Goal: Task Accomplishment & Management: Use online tool/utility

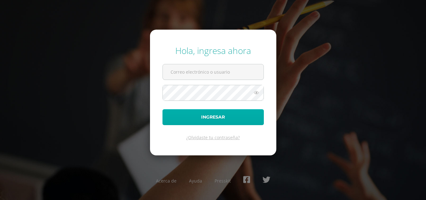
type input "[EMAIL_ADDRESS][DOMAIN_NAME]"
click at [221, 116] on button "Ingresar" at bounding box center [213, 117] width 101 height 16
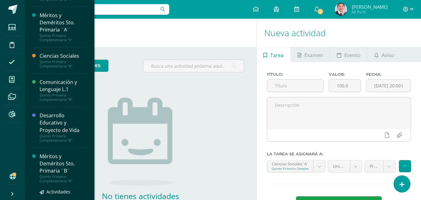
scroll to position [178, 0]
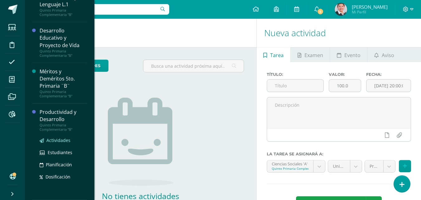
click at [64, 139] on span "Actividades" at bounding box center [58, 140] width 24 height 6
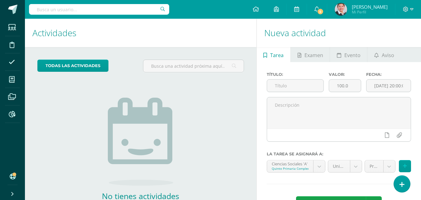
scroll to position [115, 0]
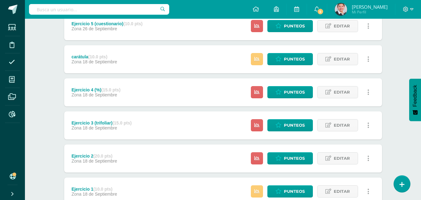
scroll to position [172, 0]
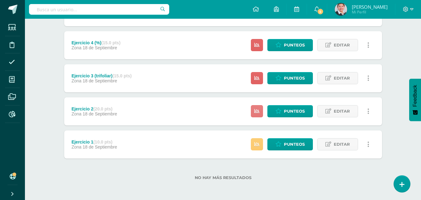
click at [259, 112] on icon at bounding box center [257, 111] width 5 height 5
click at [258, 142] on icon at bounding box center [257, 144] width 5 height 5
click at [292, 141] on span "Punteos" at bounding box center [294, 144] width 21 height 12
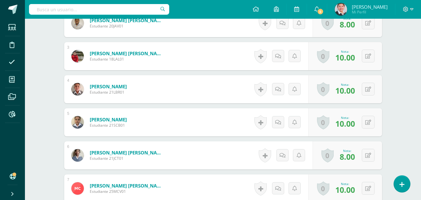
scroll to position [428, 0]
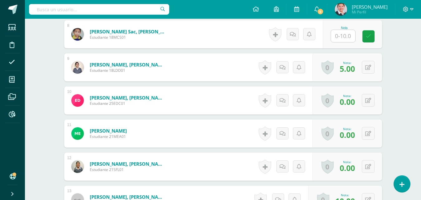
click at [344, 39] on input "text" at bounding box center [343, 36] width 24 height 12
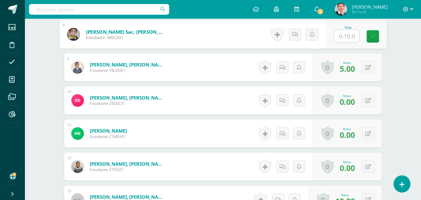
type input "3"
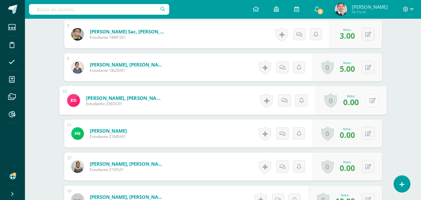
click at [369, 100] on button at bounding box center [372, 100] width 13 height 13
type input "5"
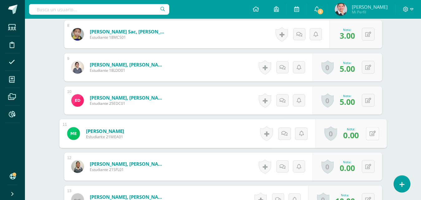
click at [370, 136] on icon at bounding box center [373, 133] width 6 height 5
type input "2"
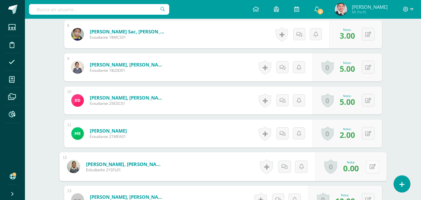
click at [371, 168] on button at bounding box center [372, 166] width 13 height 13
type input "2"
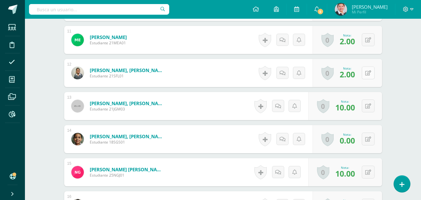
scroll to position [553, 0]
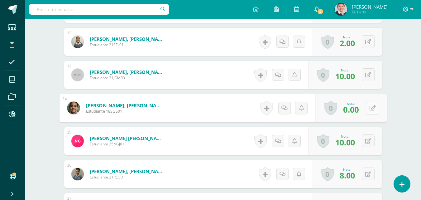
click at [370, 106] on icon at bounding box center [373, 107] width 6 height 5
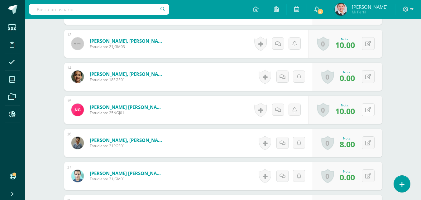
scroll to position [678, 0]
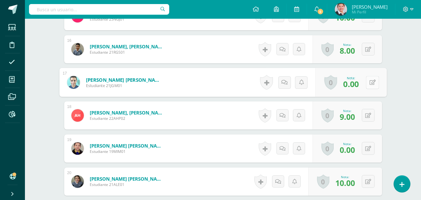
click at [371, 85] on button at bounding box center [372, 82] width 13 height 13
type input "7"
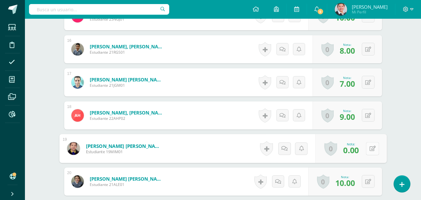
click at [368, 148] on button at bounding box center [372, 148] width 13 height 13
type input "6"
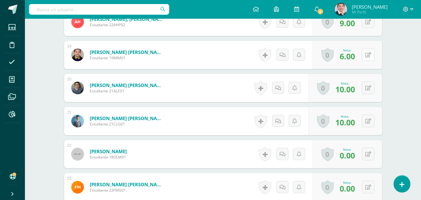
scroll to position [833, 0]
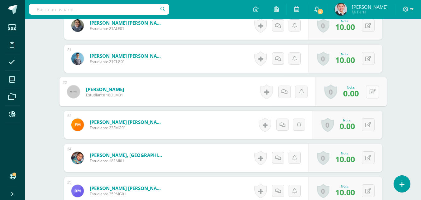
click at [370, 89] on button at bounding box center [372, 91] width 13 height 13
type input "2"
type input "1"
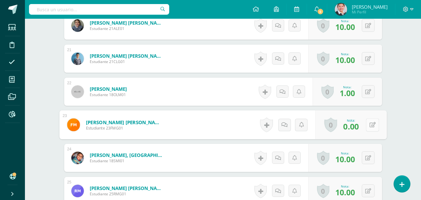
click at [370, 125] on icon at bounding box center [373, 124] width 6 height 5
type input "4"
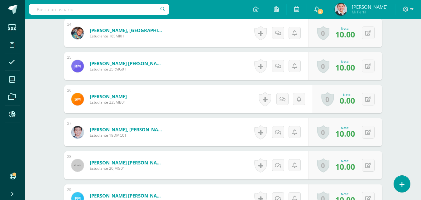
scroll to position [989, 0]
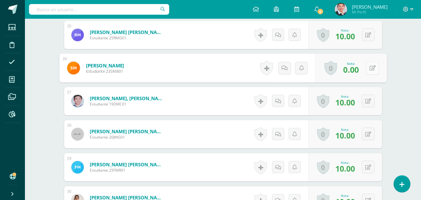
click at [367, 69] on button at bounding box center [372, 67] width 13 height 13
type input "8"
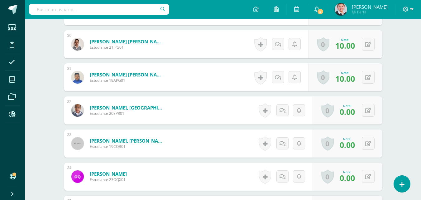
scroll to position [1114, 0]
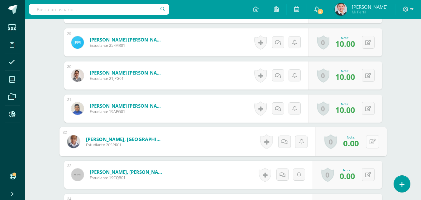
click at [367, 142] on button at bounding box center [372, 141] width 13 height 13
type input "10"
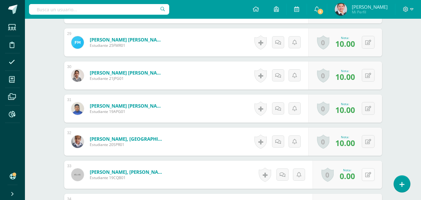
click at [370, 175] on icon at bounding box center [369, 174] width 6 height 5
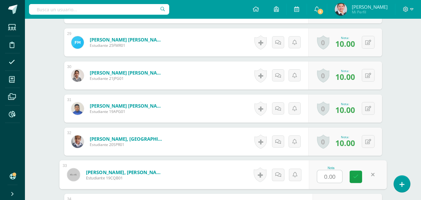
type input "5"
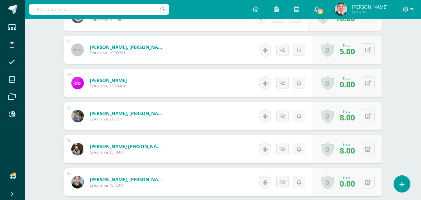
scroll to position [1270, 0]
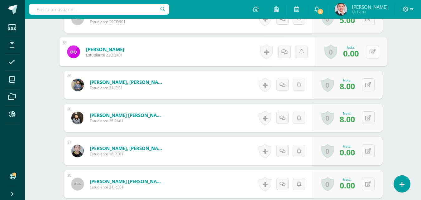
click at [370, 54] on icon at bounding box center [373, 51] width 6 height 5
type input "10"
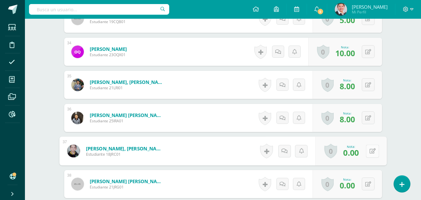
click at [368, 150] on button at bounding box center [372, 150] width 13 height 13
type input "7"
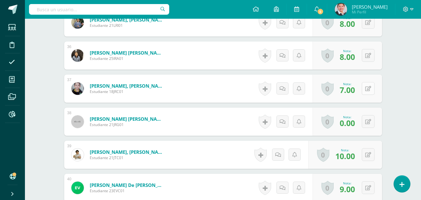
scroll to position [1395, 0]
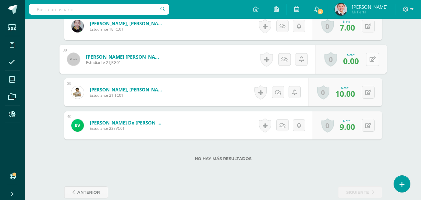
click at [367, 59] on button at bounding box center [372, 59] width 13 height 13
type input "4"
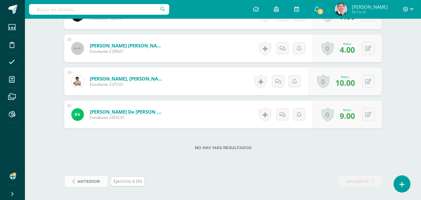
click at [85, 181] on span "anterior" at bounding box center [88, 182] width 23 height 12
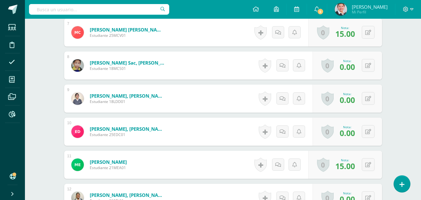
scroll to position [428, 0]
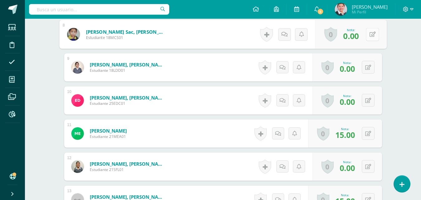
click at [368, 33] on button at bounding box center [372, 34] width 13 height 13
type input "10"
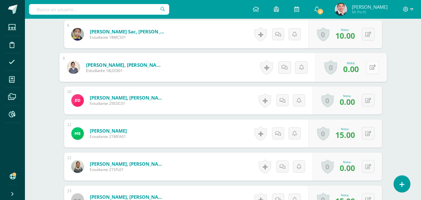
click at [368, 67] on button at bounding box center [372, 67] width 13 height 13
type input "5"
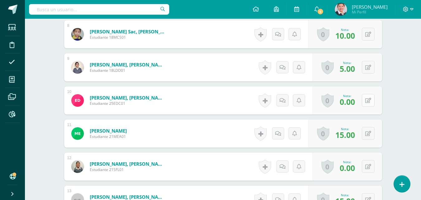
click at [366, 100] on div "0 Logros Logros obtenidos Aún no hay logros agregados Nota: 0.00" at bounding box center [348, 100] width 70 height 28
click at [366, 94] on button at bounding box center [372, 100] width 13 height 13
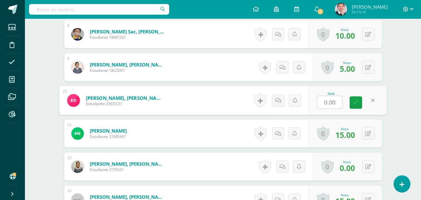
click at [333, 100] on input "0.00" at bounding box center [330, 102] width 25 height 12
click at [339, 101] on input "0100" at bounding box center [330, 102] width 25 height 12
type input "0"
type input "10"
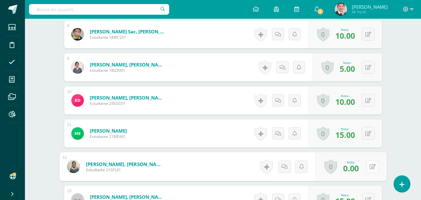
click at [368, 166] on button at bounding box center [372, 166] width 13 height 13
type input "10"
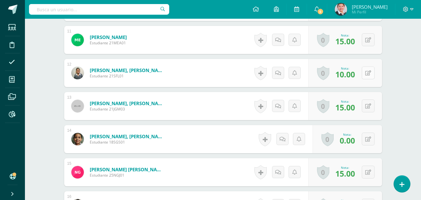
scroll to position [553, 0]
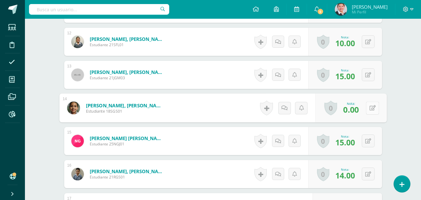
click at [367, 109] on button at bounding box center [372, 107] width 13 height 13
type input "11"
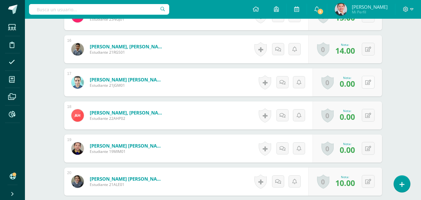
scroll to position [709, 0]
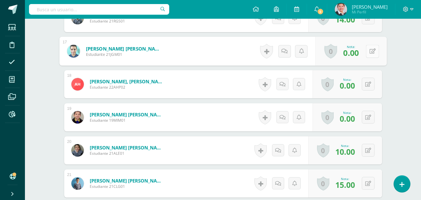
click at [370, 51] on icon at bounding box center [373, 50] width 6 height 5
type input "11"
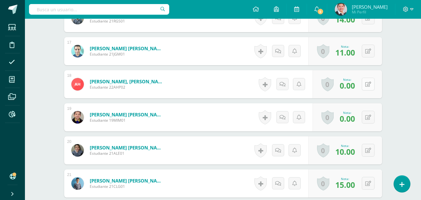
click at [369, 83] on button at bounding box center [368, 84] width 13 height 13
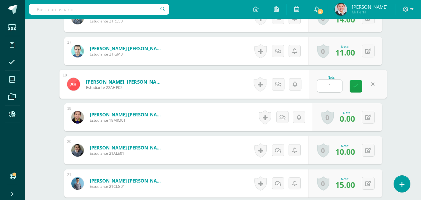
type input "12"
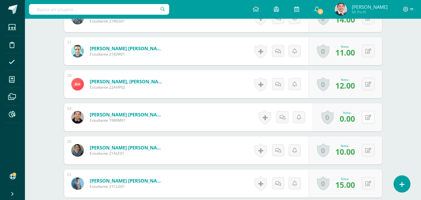
click at [367, 118] on button at bounding box center [368, 117] width 13 height 13
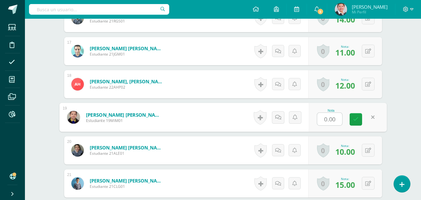
type input "8"
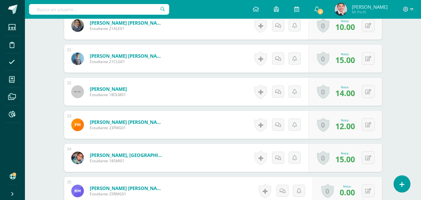
scroll to position [865, 0]
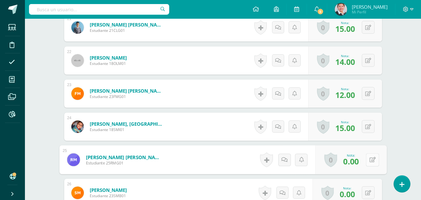
click at [369, 161] on button at bounding box center [372, 159] width 13 height 13
type input "2"
type input "15"
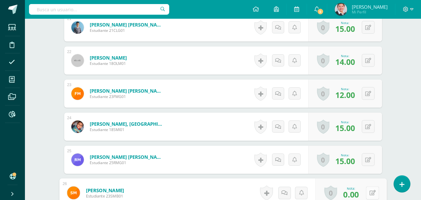
click at [370, 193] on icon at bounding box center [373, 192] width 6 height 5
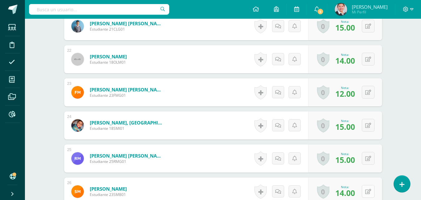
click at [368, 193] on button at bounding box center [368, 191] width 13 height 13
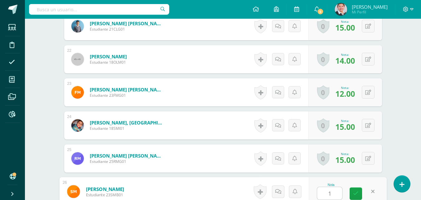
type input "12"
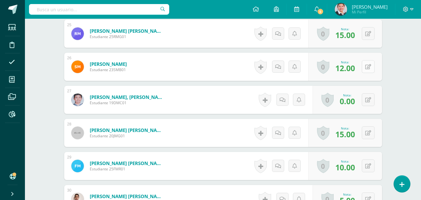
scroll to position [1022, 0]
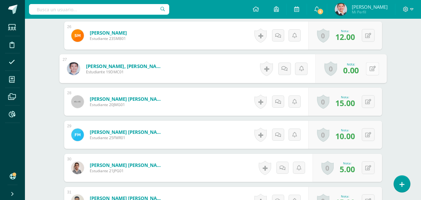
click at [370, 70] on icon at bounding box center [373, 68] width 6 height 5
type input "15"
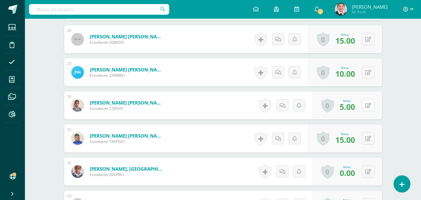
scroll to position [1147, 0]
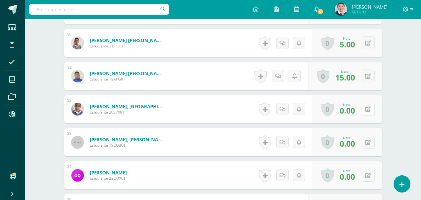
click at [368, 108] on button at bounding box center [368, 109] width 13 height 13
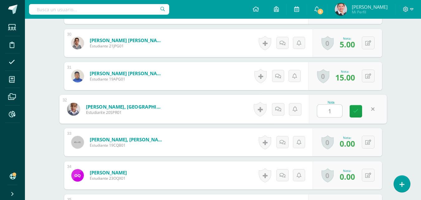
type input "12"
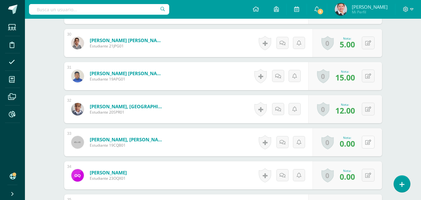
click at [367, 142] on button at bounding box center [368, 142] width 13 height 13
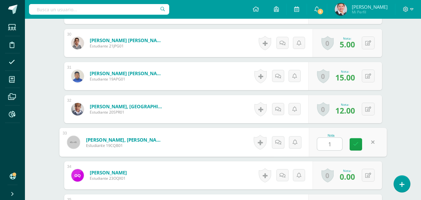
type input "13"
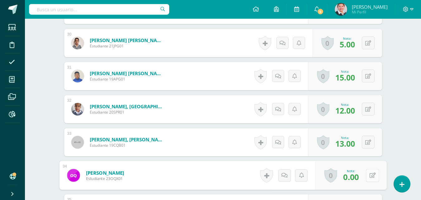
click at [369, 175] on button at bounding box center [372, 175] width 13 height 13
type input "2"
type input "12"
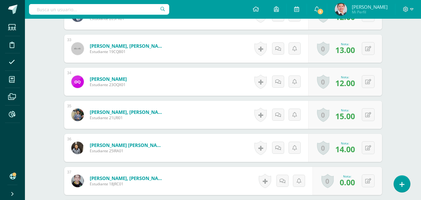
scroll to position [1271, 0]
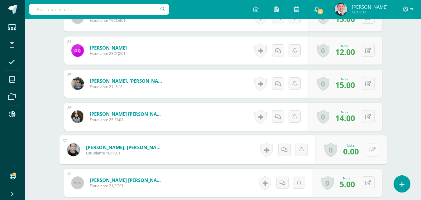
click at [368, 151] on button at bounding box center [372, 149] width 13 height 13
type input "10"
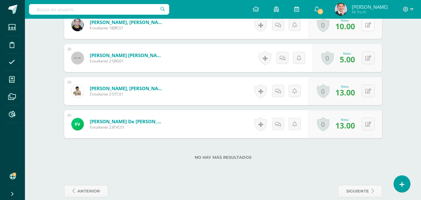
scroll to position [1406, 0]
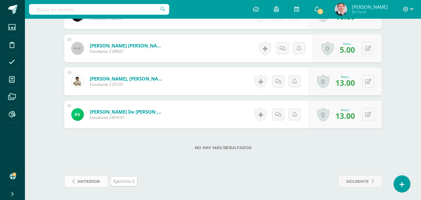
click at [91, 178] on span "anterior" at bounding box center [88, 182] width 23 height 12
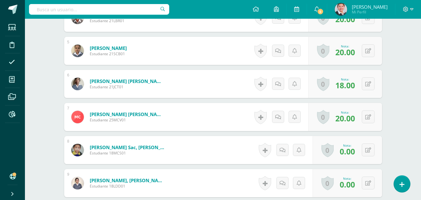
scroll to position [343, 0]
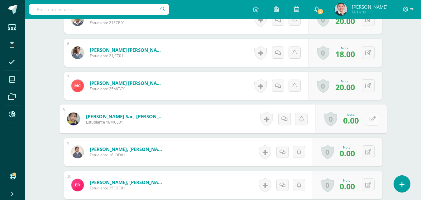
click at [371, 120] on icon at bounding box center [373, 118] width 6 height 5
type input "10"
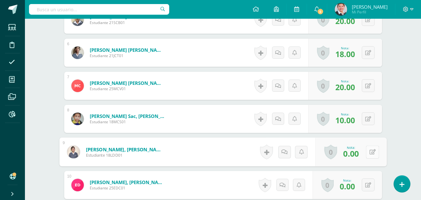
click at [367, 154] on button at bounding box center [372, 151] width 13 height 13
type input "10"
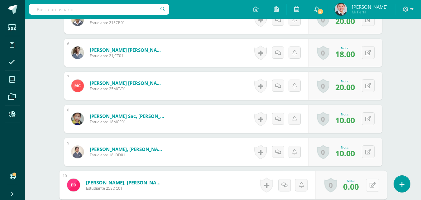
click at [368, 186] on button at bounding box center [372, 184] width 13 height 13
type input "13"
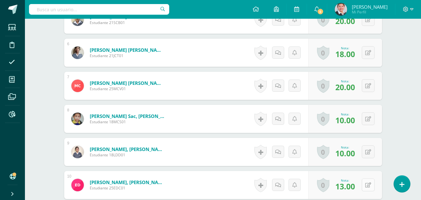
scroll to position [499, 0]
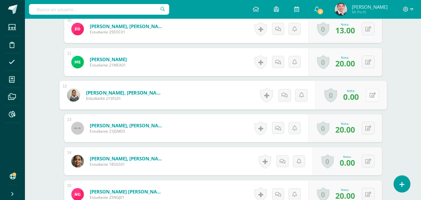
click at [367, 98] on button at bounding box center [372, 95] width 13 height 13
type input "12"
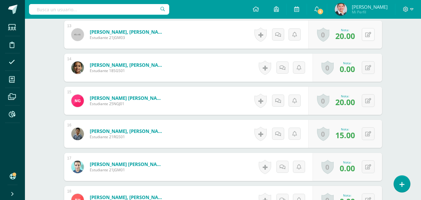
scroll to position [624, 0]
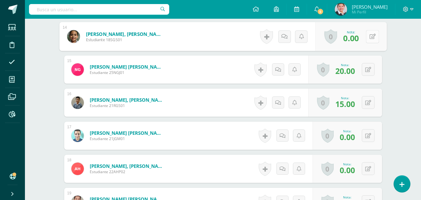
click at [371, 36] on icon at bounding box center [373, 36] width 6 height 5
type input "14"
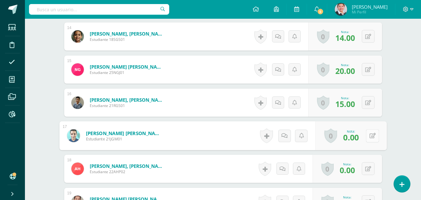
click at [370, 135] on icon at bounding box center [373, 135] width 6 height 5
type input "10"
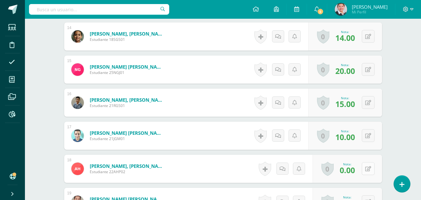
click at [369, 168] on button at bounding box center [368, 168] width 13 height 13
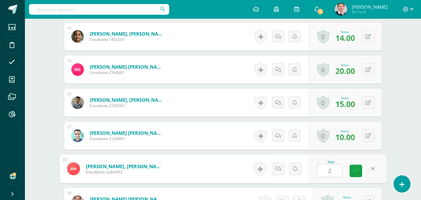
type input "20"
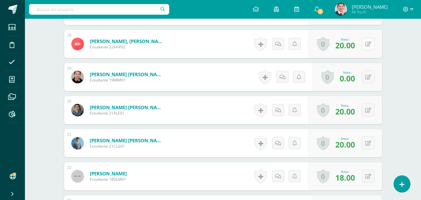
scroll to position [780, 0]
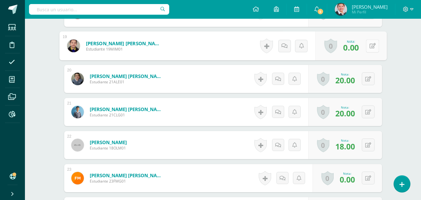
click at [371, 48] on button at bounding box center [372, 45] width 13 height 13
type input "13"
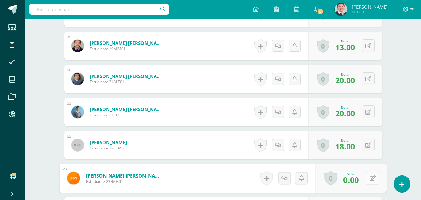
click at [369, 179] on button at bounding box center [372, 178] width 13 height 13
type input "11"
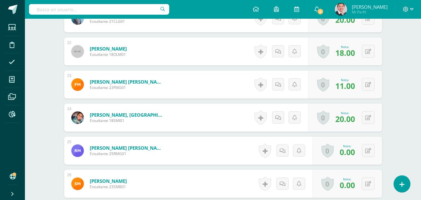
scroll to position [905, 0]
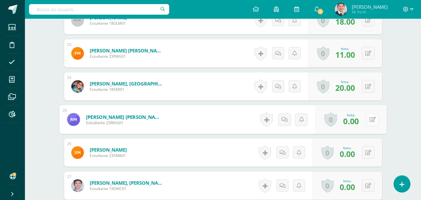
click at [369, 120] on button at bounding box center [372, 119] width 13 height 13
type input "20"
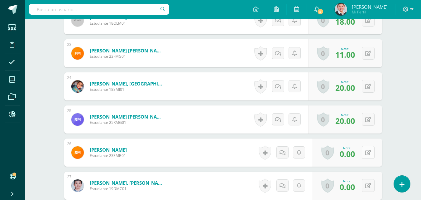
click at [370, 153] on icon at bounding box center [369, 152] width 6 height 5
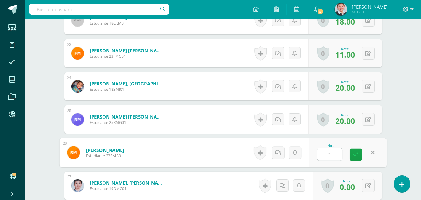
type input "14"
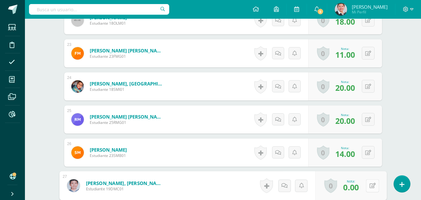
click at [370, 186] on icon at bounding box center [373, 185] width 6 height 5
type input "20"
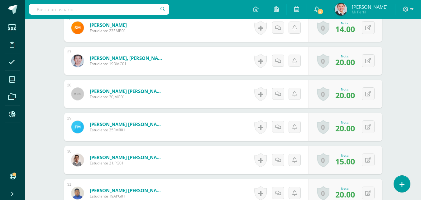
scroll to position [1092, 0]
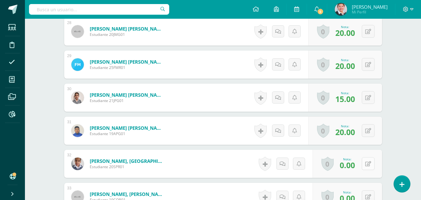
click at [369, 163] on button at bounding box center [368, 163] width 13 height 13
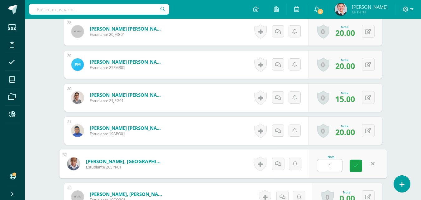
type input "18"
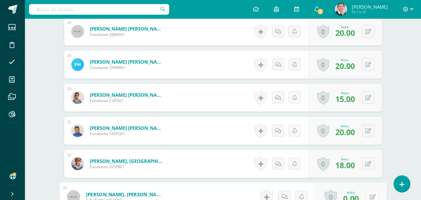
click at [370, 197] on icon at bounding box center [373, 196] width 6 height 5
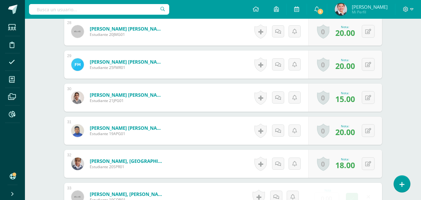
scroll to position [1097, 0]
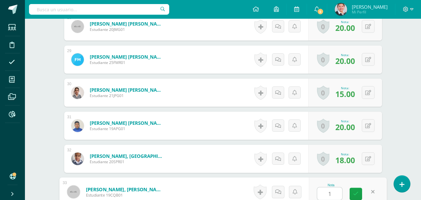
type input "11"
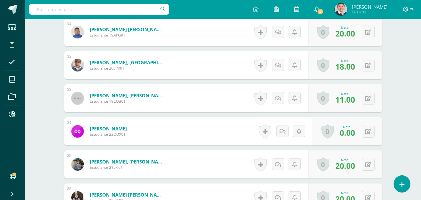
scroll to position [1253, 0]
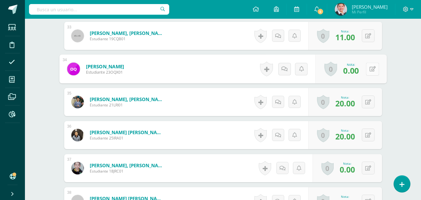
click at [368, 68] on button at bounding box center [372, 68] width 13 height 13
type input "13"
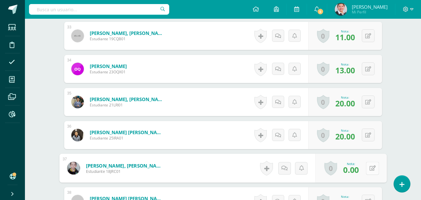
click at [371, 169] on button at bounding box center [372, 168] width 13 height 13
click at [369, 168] on button at bounding box center [372, 168] width 13 height 13
type input "11"
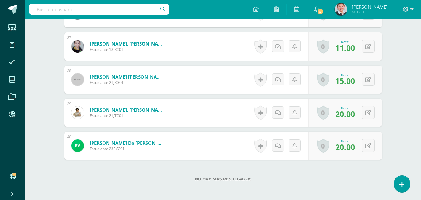
scroll to position [1406, 0]
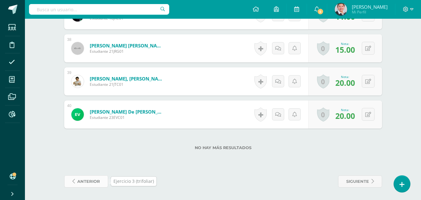
click at [92, 181] on span "anterior" at bounding box center [88, 182] width 23 height 12
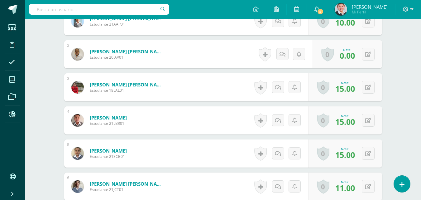
scroll to position [116, 0]
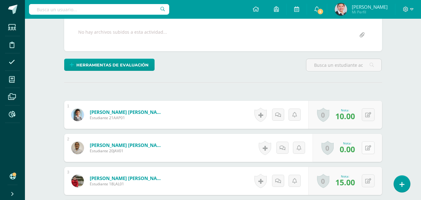
click at [370, 147] on icon at bounding box center [369, 147] width 6 height 5
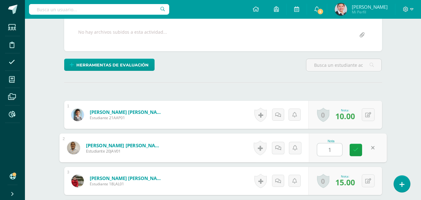
type input "10"
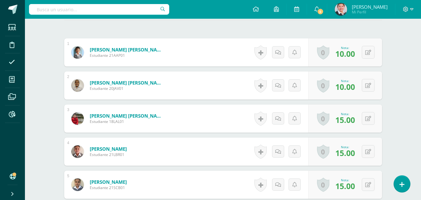
scroll to position [272, 0]
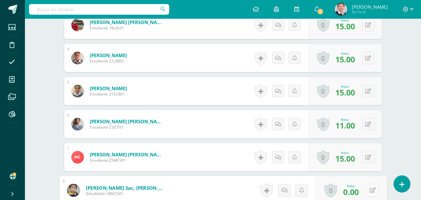
click at [368, 191] on button at bounding box center [372, 190] width 13 height 13
type input "10"
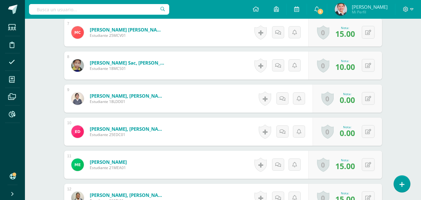
scroll to position [428, 0]
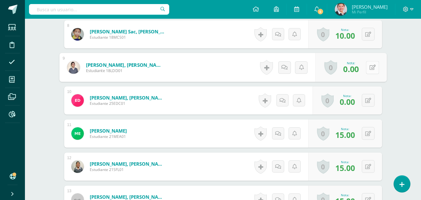
click at [368, 68] on button at bounding box center [372, 67] width 13 height 13
type input "10"
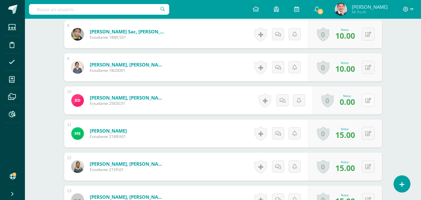
click at [368, 99] on button at bounding box center [368, 100] width 13 height 13
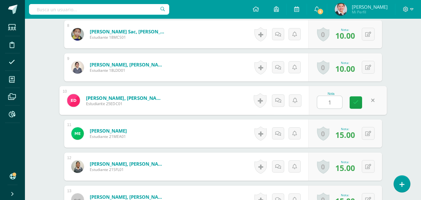
type input "13"
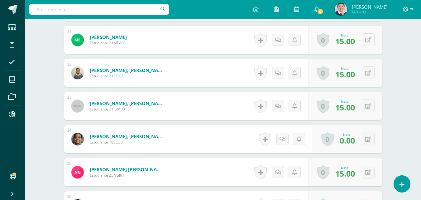
scroll to position [553, 0]
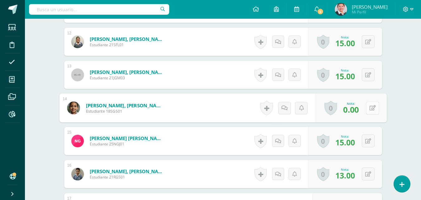
click at [368, 109] on button at bounding box center [372, 107] width 13 height 13
type input "13"
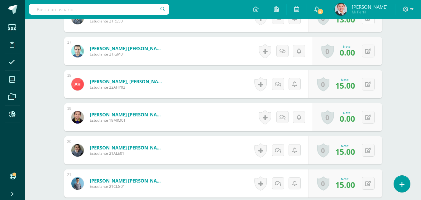
scroll to position [678, 0]
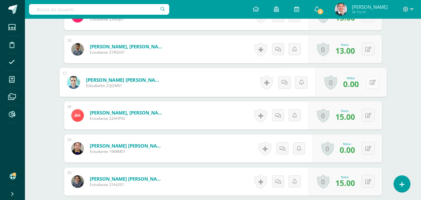
click at [370, 81] on icon at bounding box center [373, 82] width 6 height 5
type input "10"
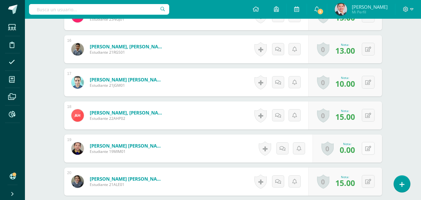
click at [372, 152] on button at bounding box center [368, 148] width 13 height 13
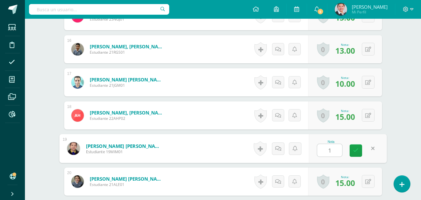
type input "12"
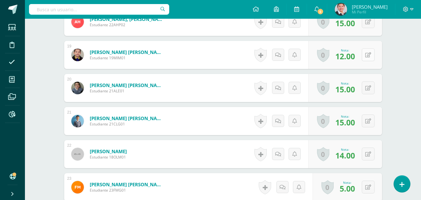
scroll to position [833, 0]
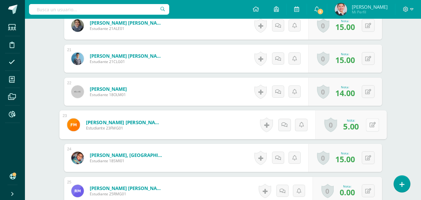
click at [367, 126] on button at bounding box center [372, 124] width 13 height 13
type input "12"
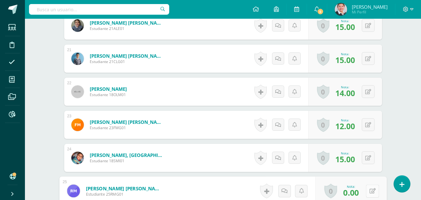
click at [370, 192] on icon at bounding box center [373, 190] width 6 height 5
type input "5"
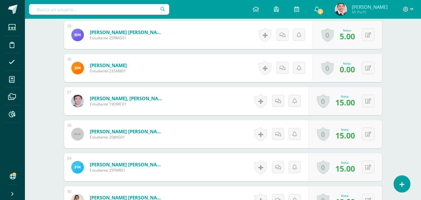
scroll to position [1021, 0]
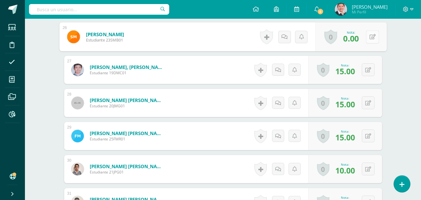
click at [371, 36] on icon at bounding box center [373, 36] width 6 height 5
type input "10"
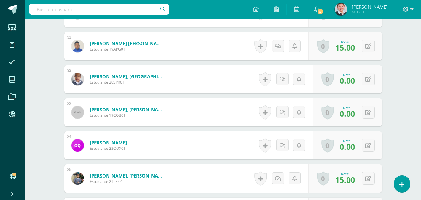
scroll to position [1145, 0]
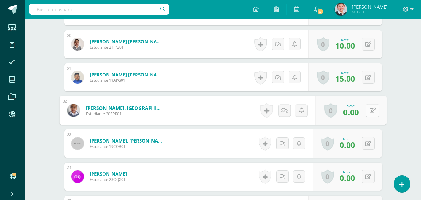
click at [368, 109] on button at bounding box center [372, 110] width 13 height 13
type input "12"
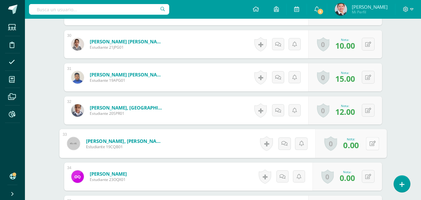
click at [368, 142] on button at bounding box center [372, 143] width 13 height 13
type input "15"
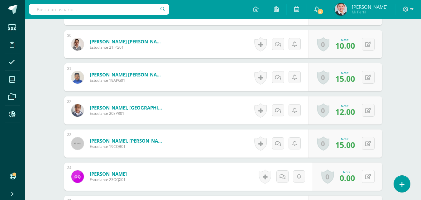
click at [370, 177] on icon at bounding box center [369, 176] width 6 height 5
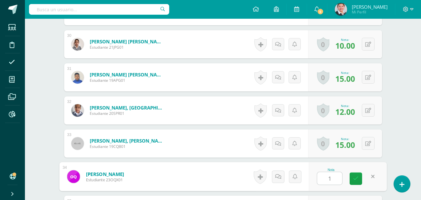
type input "10"
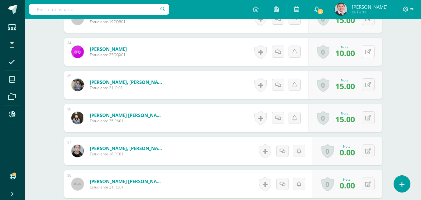
scroll to position [1301, 0]
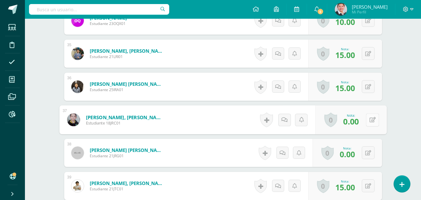
click at [371, 123] on button at bounding box center [372, 119] width 13 height 13
type input "10"
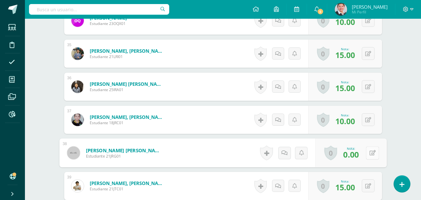
click at [366, 154] on button at bounding box center [372, 152] width 13 height 13
type input "10"
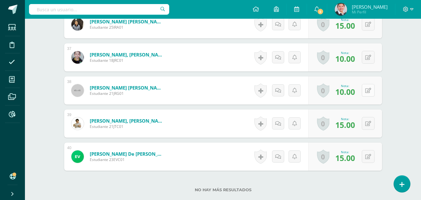
scroll to position [1406, 0]
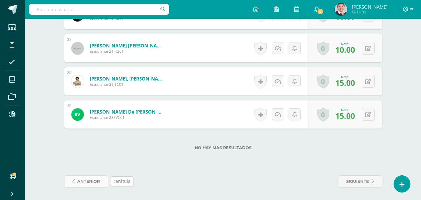
click at [86, 181] on span "anterior" at bounding box center [88, 182] width 23 height 12
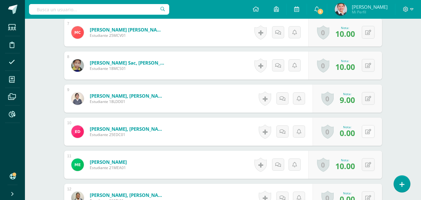
scroll to position [428, 0]
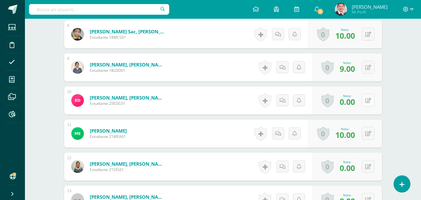
click at [370, 100] on icon at bounding box center [369, 100] width 6 height 5
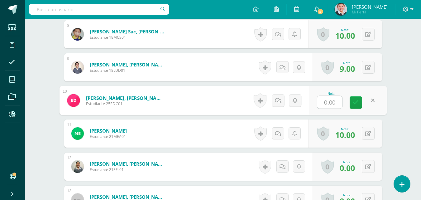
type input "5"
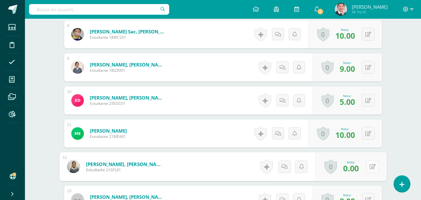
click at [371, 166] on icon at bounding box center [373, 166] width 6 height 5
type input "2"
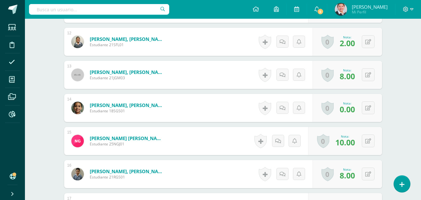
scroll to position [584, 0]
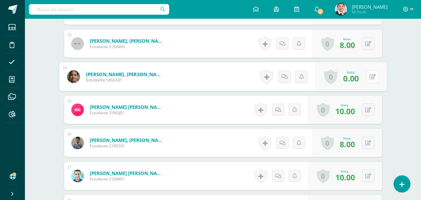
click at [370, 77] on icon at bounding box center [373, 76] width 6 height 5
type input "2"
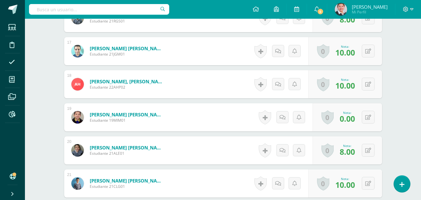
scroll to position [740, 0]
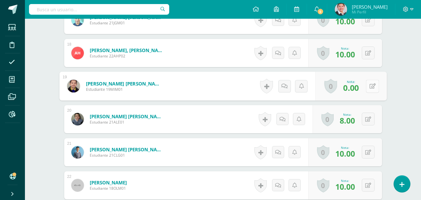
click at [371, 87] on icon at bounding box center [373, 85] width 6 height 5
type input "2"
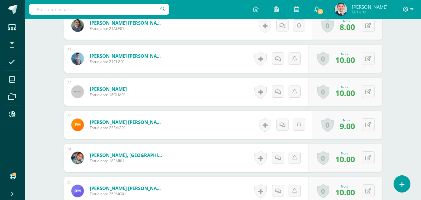
scroll to position [896, 0]
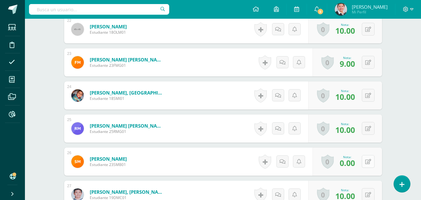
click at [371, 163] on button at bounding box center [368, 161] width 13 height 13
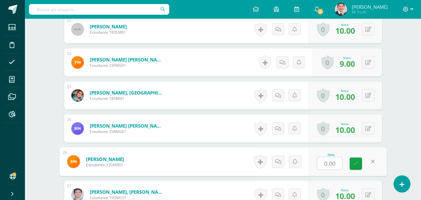
type input "2"
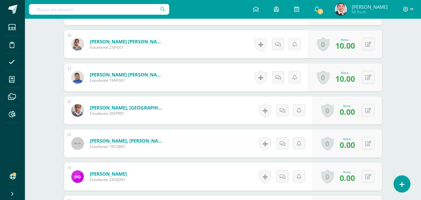
scroll to position [1177, 0]
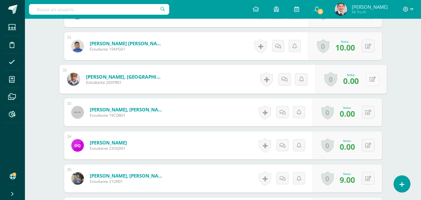
click at [369, 81] on button at bounding box center [372, 79] width 13 height 13
type input "2"
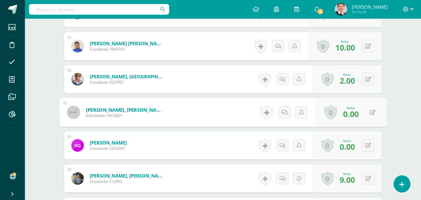
click at [368, 112] on button at bounding box center [372, 112] width 13 height 13
type input "8"
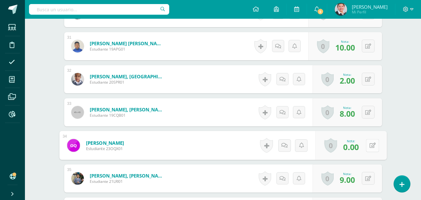
click at [369, 144] on button at bounding box center [372, 145] width 13 height 13
type input "2"
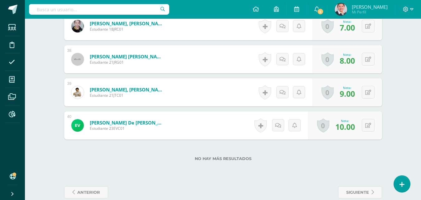
scroll to position [1406, 0]
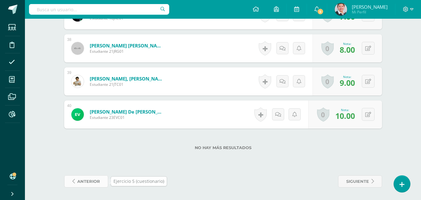
click at [96, 179] on span "anterior" at bounding box center [88, 182] width 23 height 12
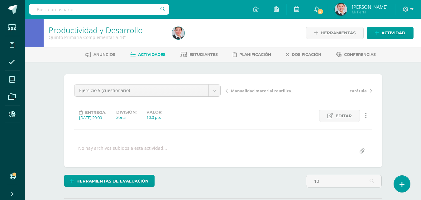
type input "1"
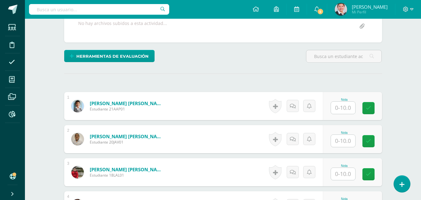
scroll to position [156, 0]
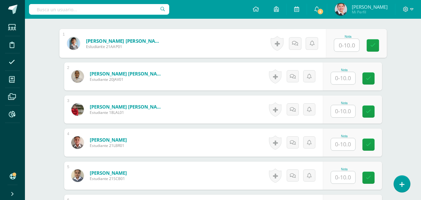
click at [346, 46] on input "text" at bounding box center [346, 45] width 25 height 12
type input "10"
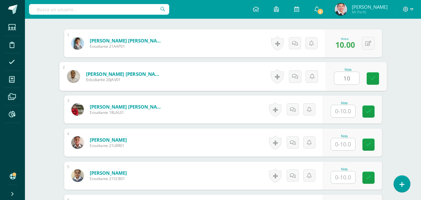
type input "10"
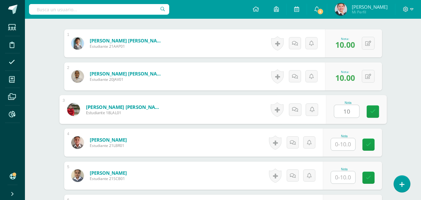
type input "10"
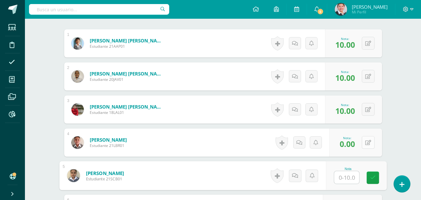
click at [369, 142] on button at bounding box center [368, 142] width 13 height 13
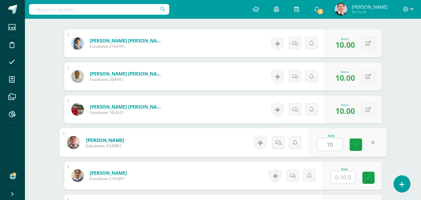
type input "10"
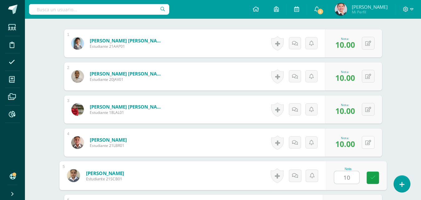
type input "10"
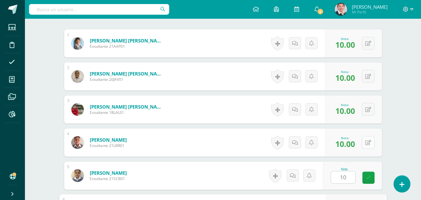
scroll to position [298, 0]
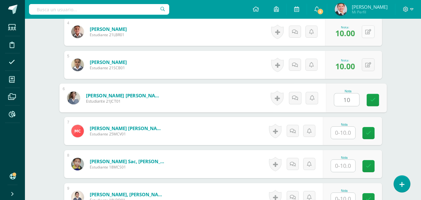
type input "10"
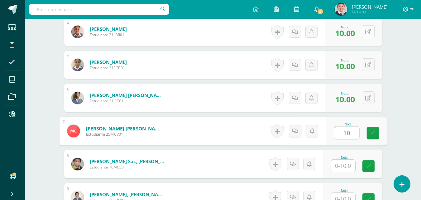
type input "10"
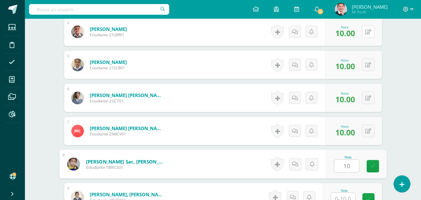
type input "10"
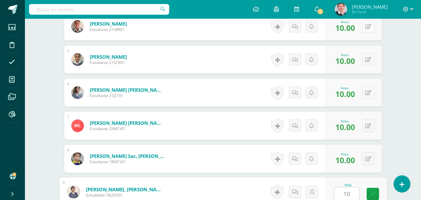
type input "10"
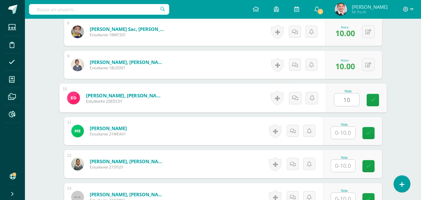
type input "10"
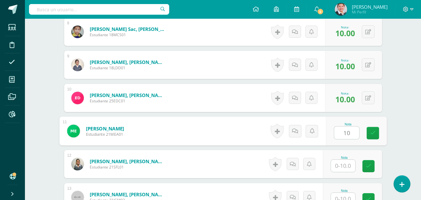
type input "10"
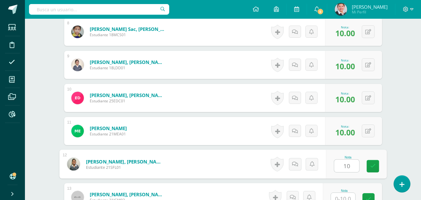
type input "10"
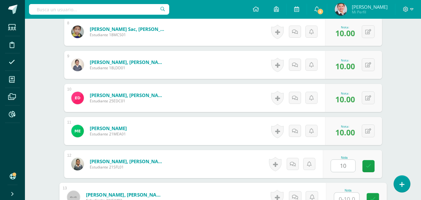
scroll to position [436, 0]
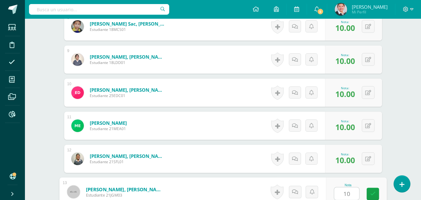
type input "10"
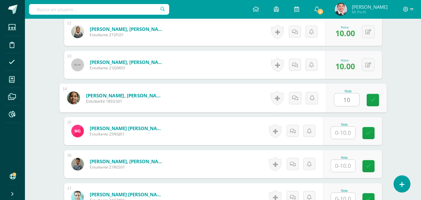
type input "10"
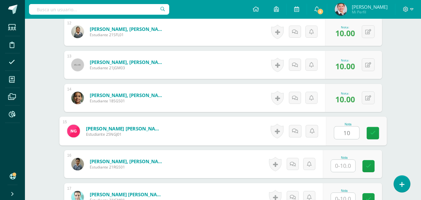
type input "10"
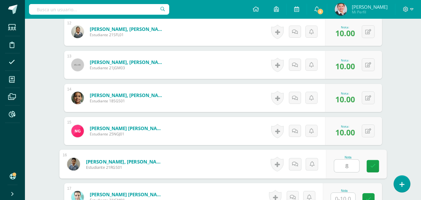
type input "8"
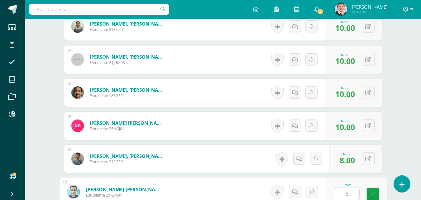
type input "5"
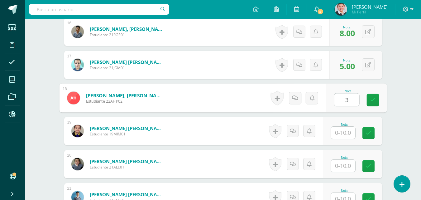
type input "3"
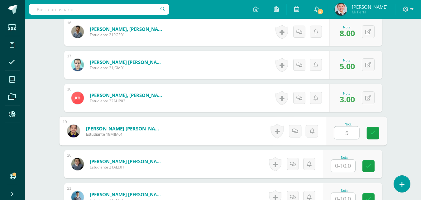
type input "5"
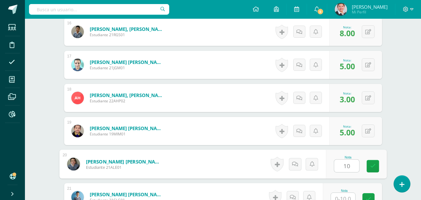
type input "10"
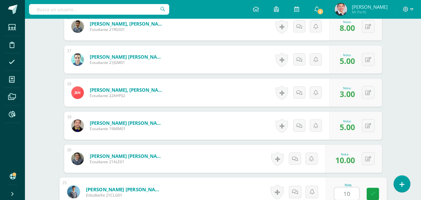
type input "10"
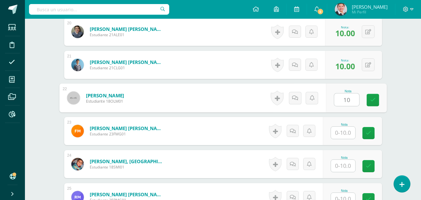
type input "10"
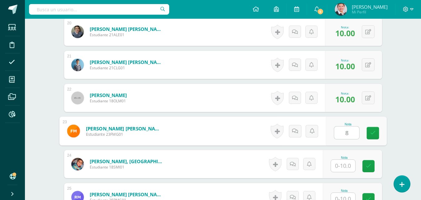
type input "8"
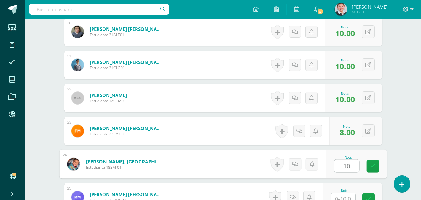
type input "10"
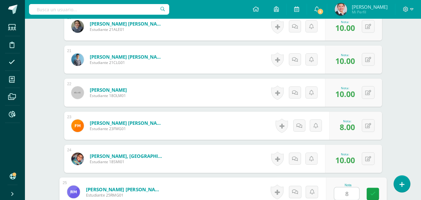
type input "8"
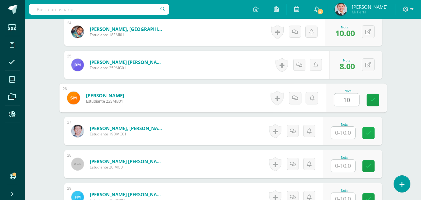
type input "10"
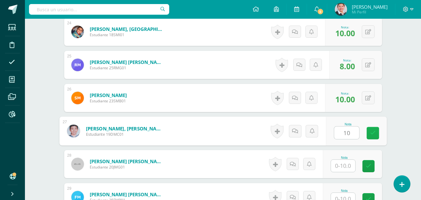
type input "10"
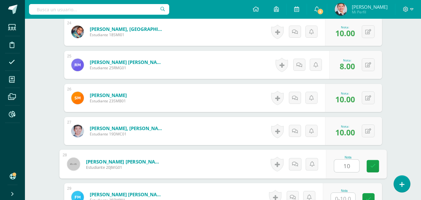
type input "10"
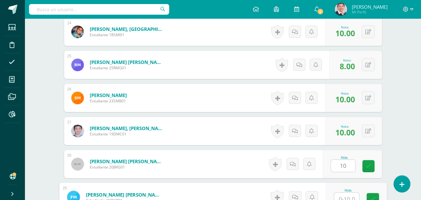
scroll to position [965, 0]
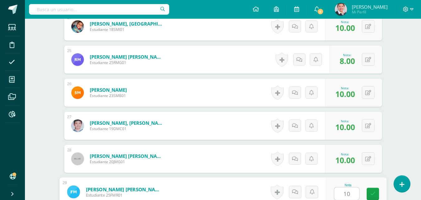
type input "10"
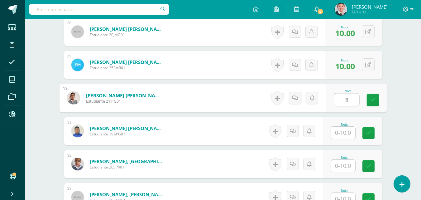
type input "8"
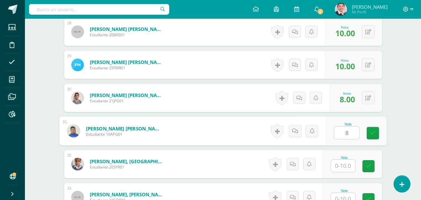
type input "8"
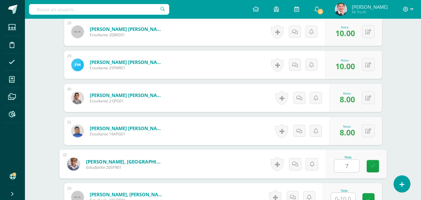
type input "7"
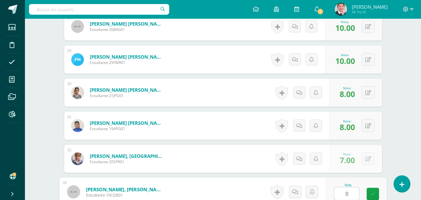
type input "8"
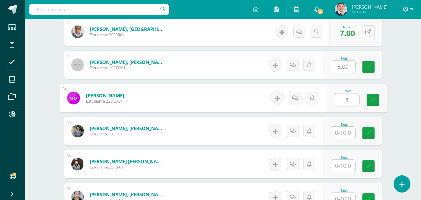
type input "8"
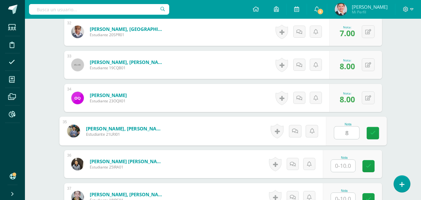
type input "8"
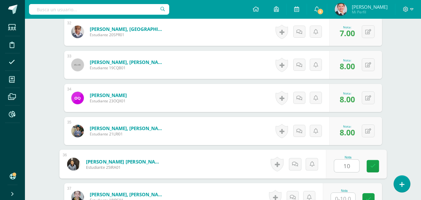
type input "10"
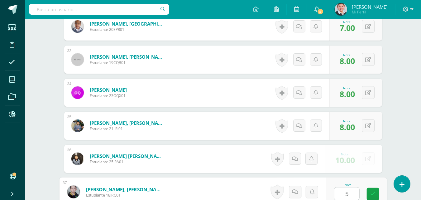
type input "5"
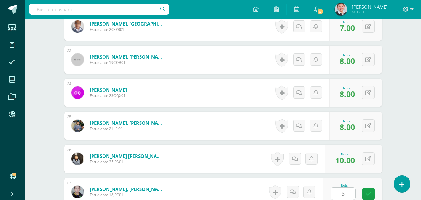
scroll to position [1356, 0]
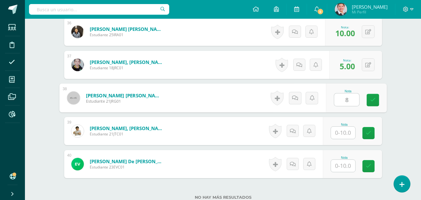
type input "8"
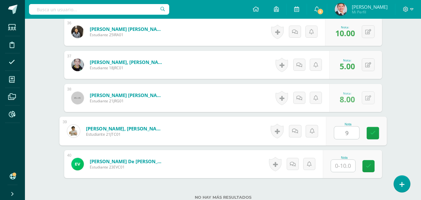
type input "9"
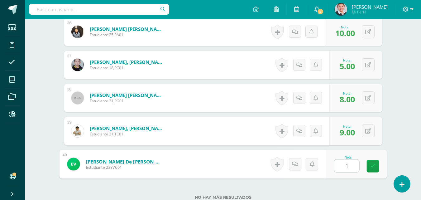
type input "10"
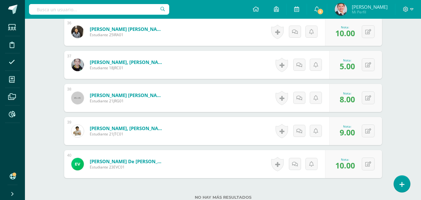
scroll to position [1406, 0]
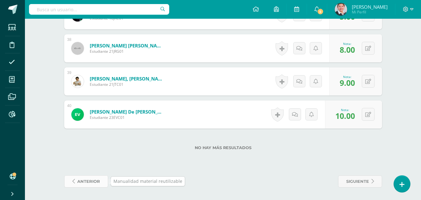
click at [89, 181] on span "anterior" at bounding box center [88, 182] width 23 height 12
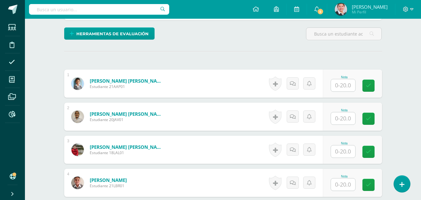
scroll to position [184, 0]
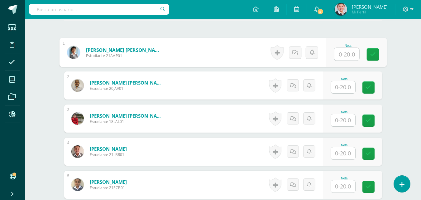
click at [340, 53] on input "text" at bounding box center [346, 54] width 25 height 12
type input "18"
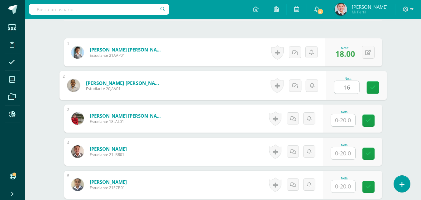
type input "16"
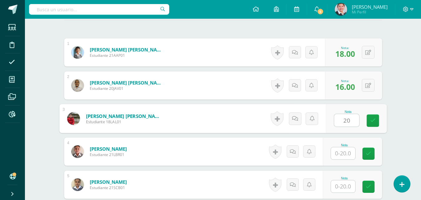
type input "20"
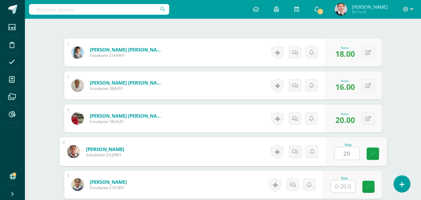
type input "20"
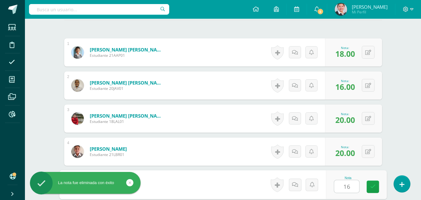
type input "16"
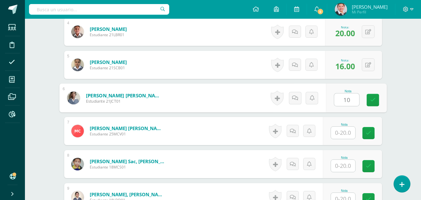
type input "10"
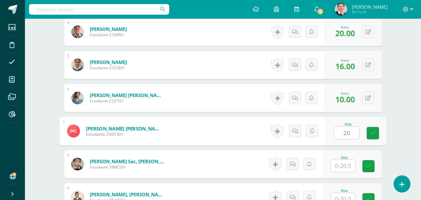
type input "20"
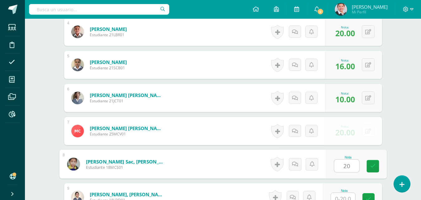
type input "20"
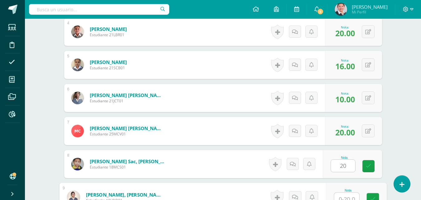
scroll to position [309, 0]
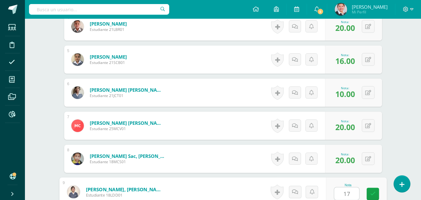
type input "17"
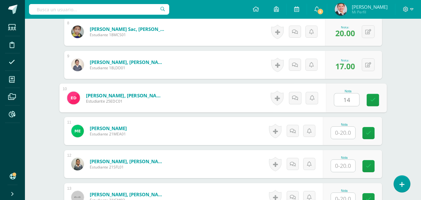
type input "14"
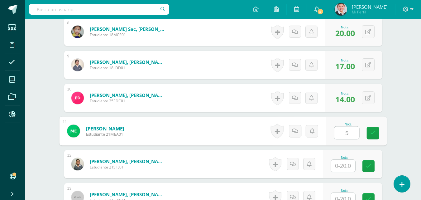
type input "5"
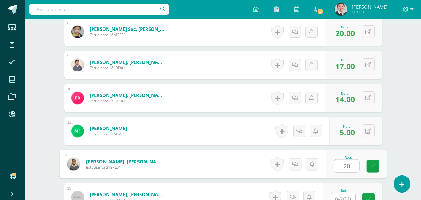
type input "20"
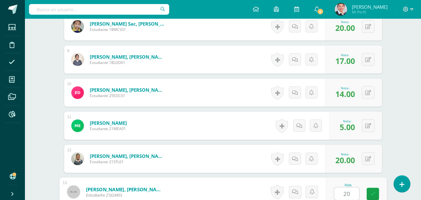
type input "20"
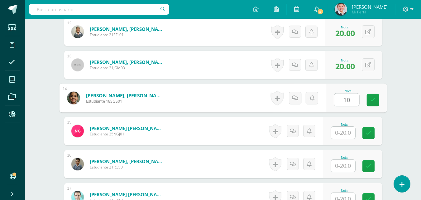
type input "10"
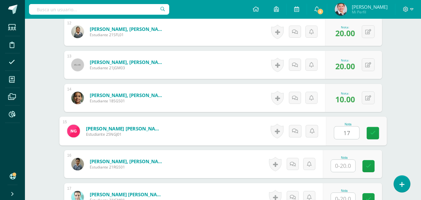
type input "17"
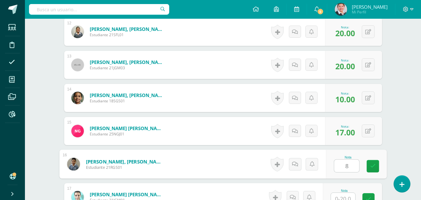
type input "8"
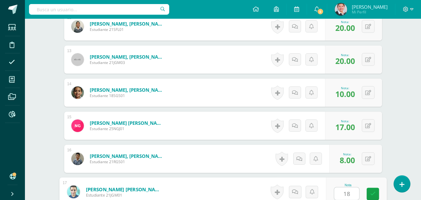
type input "18"
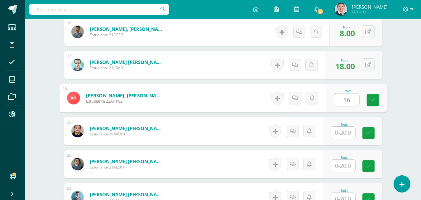
type input "16"
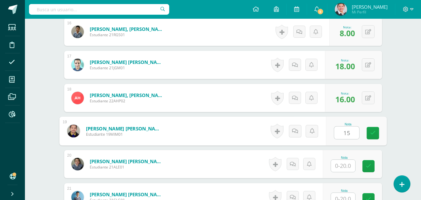
type input "15"
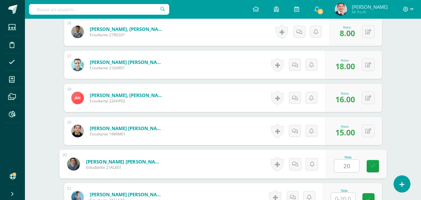
type input "20"
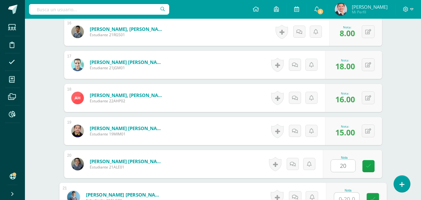
scroll to position [706, 0]
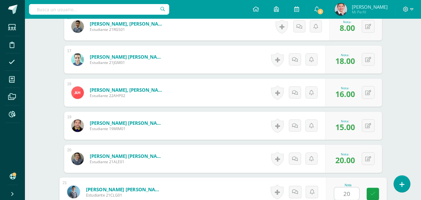
type input "20"
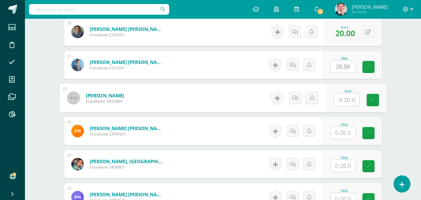
type input "2"
type input "15"
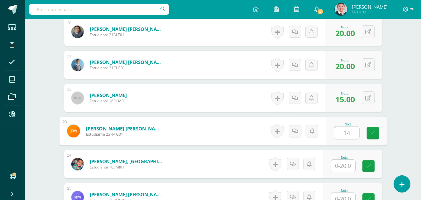
type input "14"
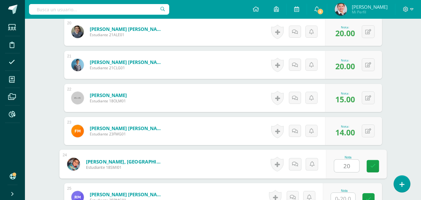
type input "20"
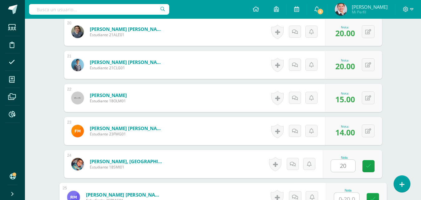
scroll to position [838, 0]
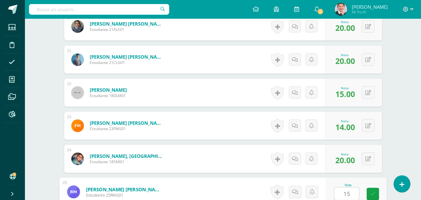
type input "15"
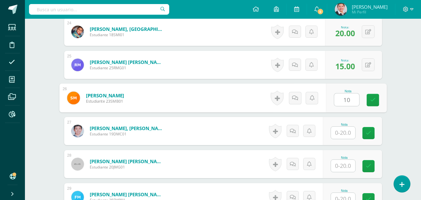
type input "10"
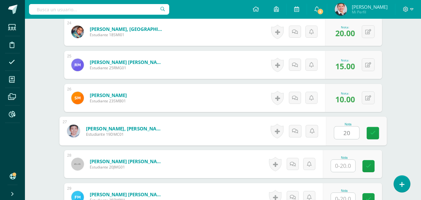
type input "20"
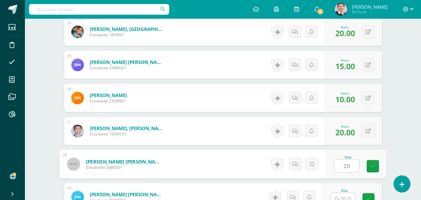
type input "20"
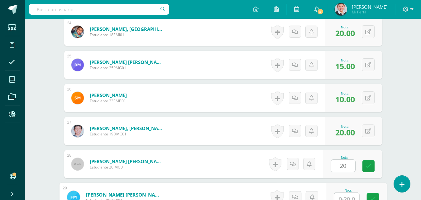
scroll to position [971, 0]
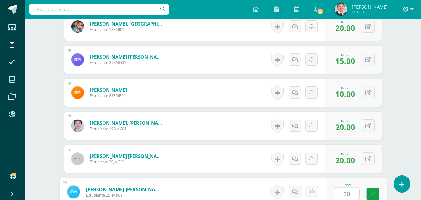
type input "20"
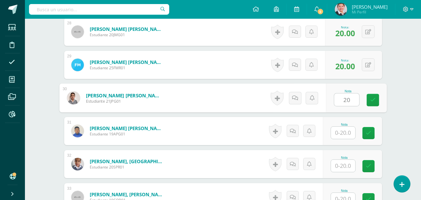
type input "20"
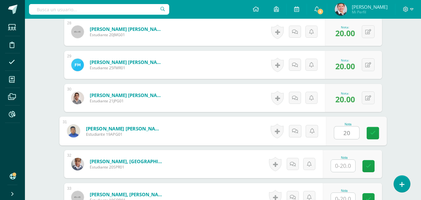
type input "20"
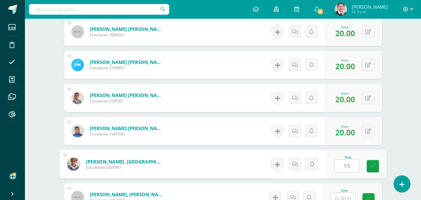
type input "15"
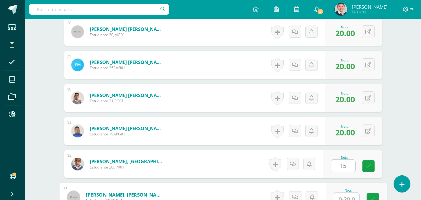
scroll to position [1103, 0]
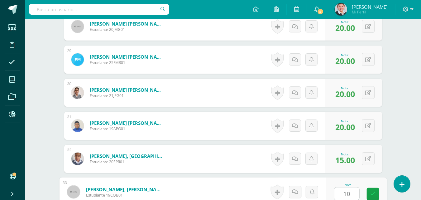
type input "10"
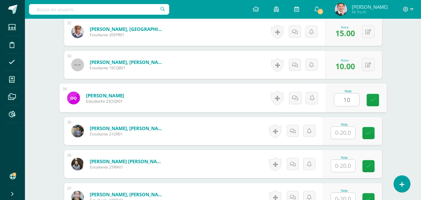
type input "10"
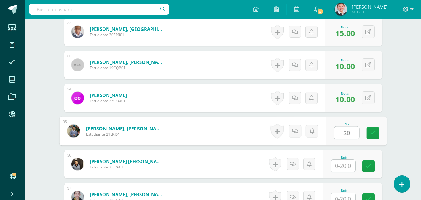
type input "20"
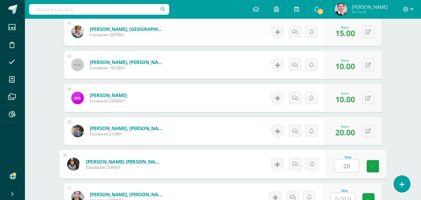
type input "20"
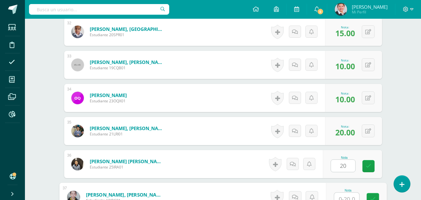
scroll to position [1235, 0]
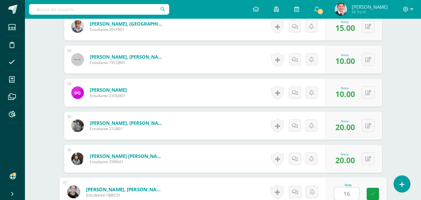
type input "16"
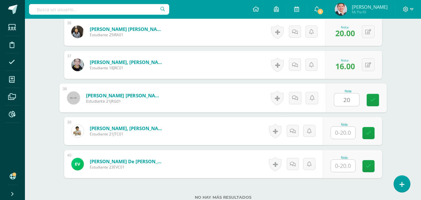
type input "20"
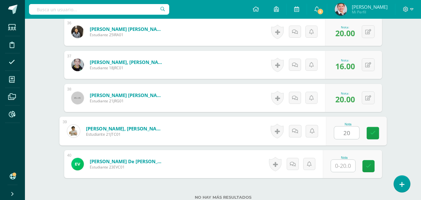
type input "20"
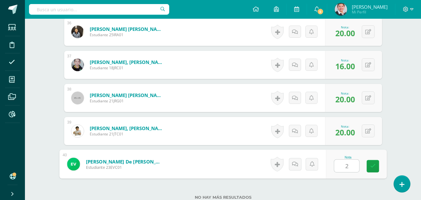
type input "20"
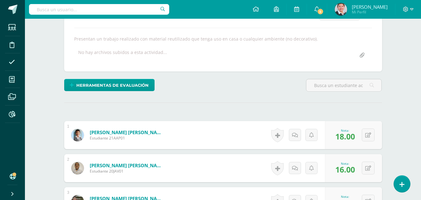
scroll to position [0, 0]
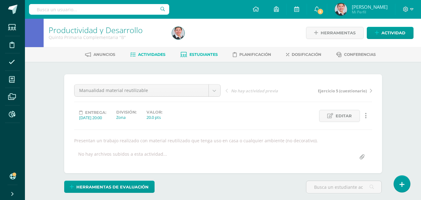
click at [210, 53] on span "Estudiantes" at bounding box center [204, 54] width 28 height 5
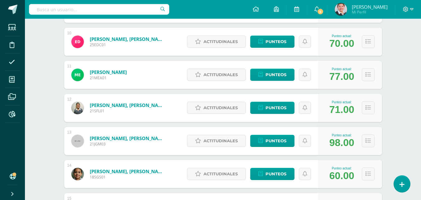
scroll to position [468, 0]
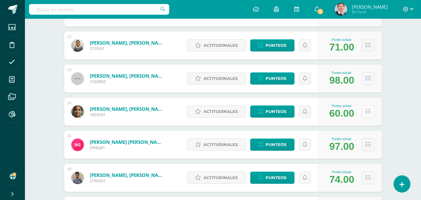
click at [369, 114] on icon at bounding box center [368, 111] width 5 height 5
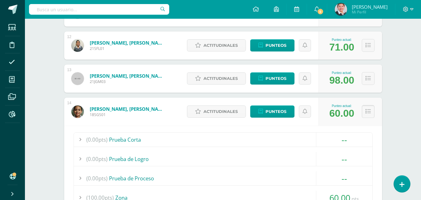
click at [371, 112] on icon at bounding box center [368, 111] width 5 height 5
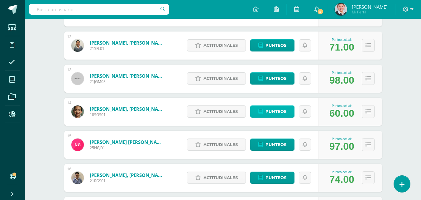
click at [274, 108] on span "Punteos" at bounding box center [276, 112] width 21 height 12
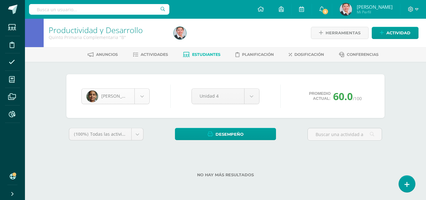
click at [139, 98] on body "Estudiantes Disciplina Asistencia Mis cursos Archivos Reportes Soporte Ayuda Re…" at bounding box center [213, 98] width 426 height 197
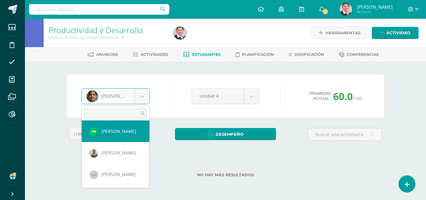
scroll to position [249, 0]
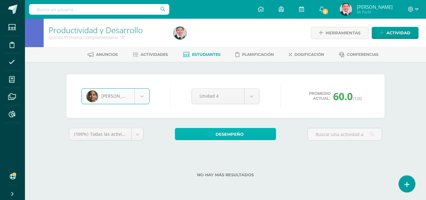
click at [252, 136] on link "Desempeño" at bounding box center [225, 134] width 101 height 12
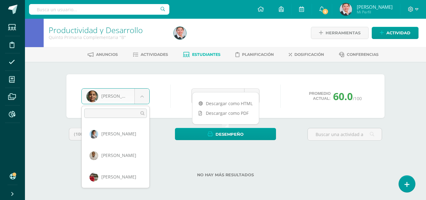
click at [142, 97] on body "Estudiantes Disciplina Asistencia Mis cursos Archivos Reportes Soporte Ayuda Re…" at bounding box center [213, 98] width 426 height 197
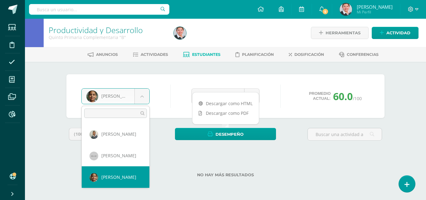
scroll to position [218, 0]
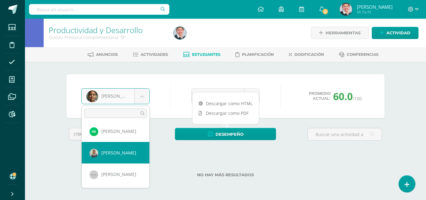
select select "156"
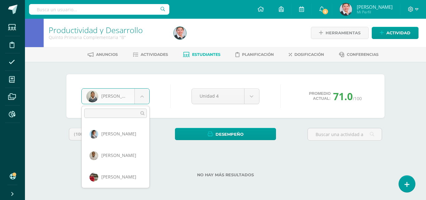
click at [140, 98] on body "Estudiantes Disciplina Asistencia Mis cursos Archivos Reportes Soporte Ayuda Re…" at bounding box center [213, 98] width 426 height 197
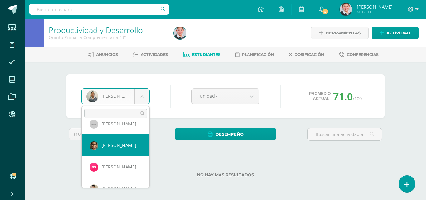
select select "157"
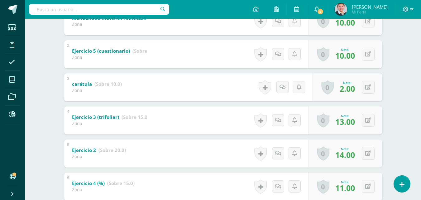
scroll to position [224, 0]
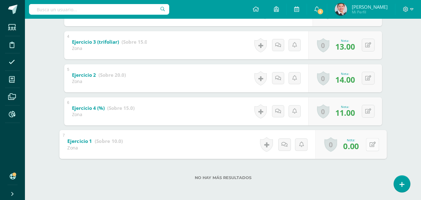
click at [367, 146] on button at bounding box center [372, 144] width 13 height 13
type input "7"
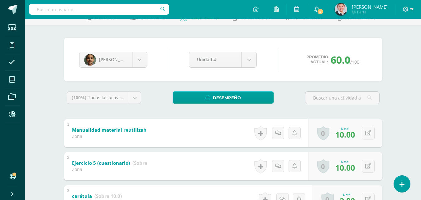
scroll to position [0, 0]
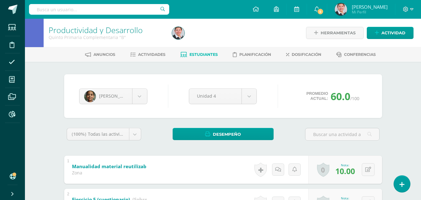
click at [194, 53] on span "Estudiantes" at bounding box center [204, 54] width 28 height 5
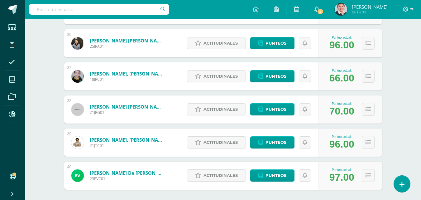
scroll to position [1295, 0]
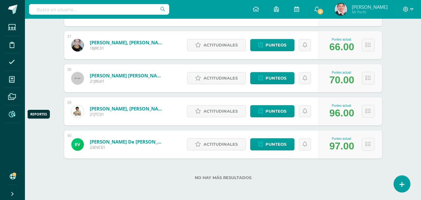
click at [15, 114] on span at bounding box center [12, 114] width 14 height 14
click at [134, 174] on div "No hay más resultados" at bounding box center [223, 172] width 318 height 29
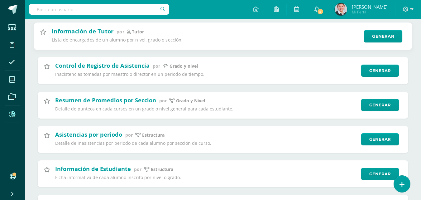
scroll to position [250, 0]
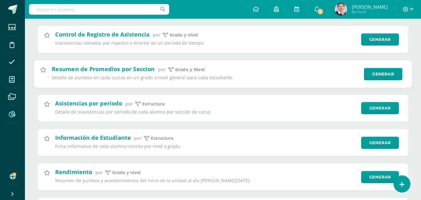
click at [140, 76] on p "Detalle de punteos en cada cursos en un grado o nivel general para cada estudia…" at bounding box center [206, 78] width 308 height 6
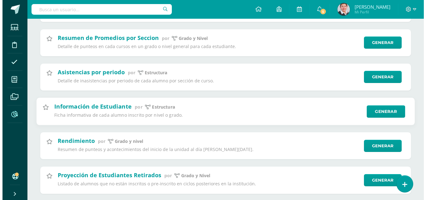
scroll to position [312, 0]
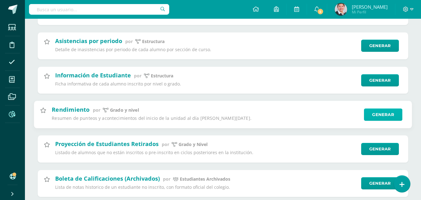
click at [370, 115] on link "Generar" at bounding box center [383, 114] width 38 height 12
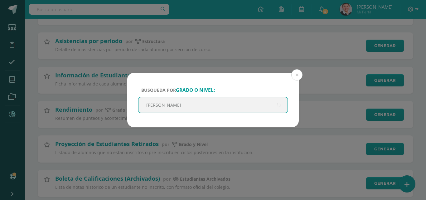
type input "quinto"
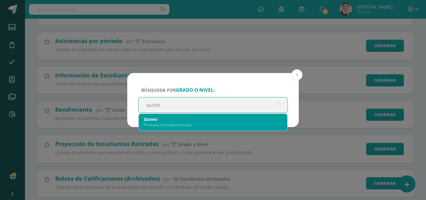
click at [186, 121] on div "Quinto" at bounding box center [213, 119] width 138 height 6
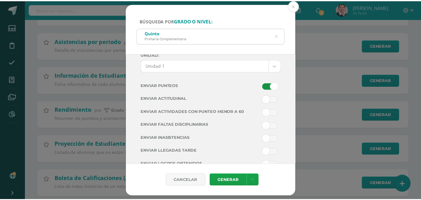
scroll to position [46, 0]
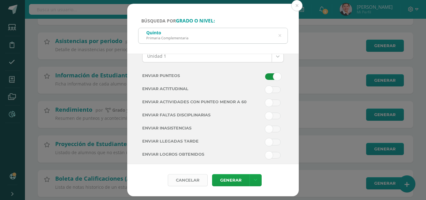
click at [194, 179] on div "Cancelar" at bounding box center [188, 180] width 40 height 12
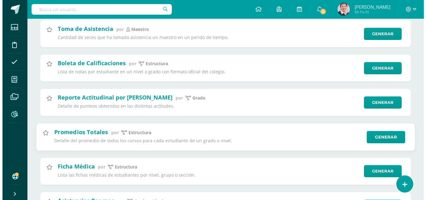
scroll to position [561, 0]
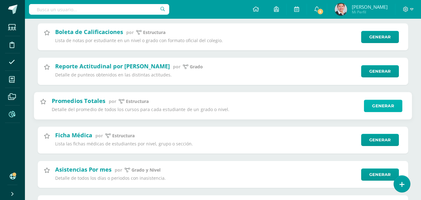
click at [383, 107] on link "Generar" at bounding box center [383, 106] width 38 height 12
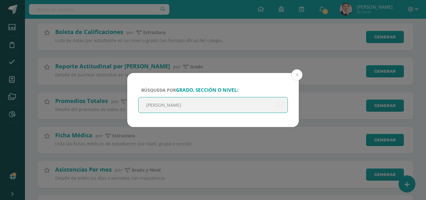
type input "quinto"
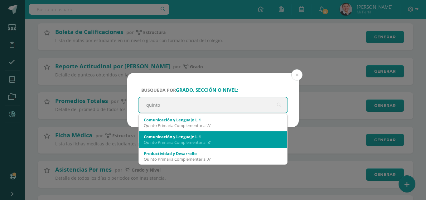
scroll to position [236, 0]
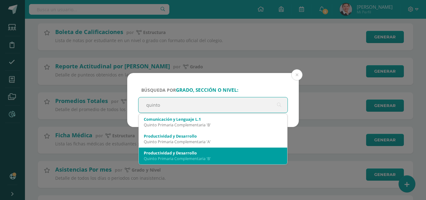
click at [203, 155] on div "Productividad y Desarrollo" at bounding box center [213, 153] width 138 height 6
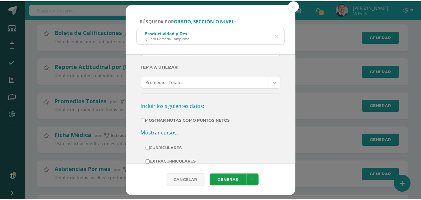
scroll to position [62, 0]
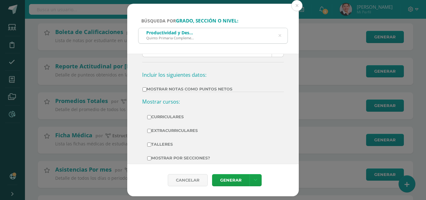
click at [144, 90] on input "Mostrar Notas Como Puntos Netos" at bounding box center [145, 89] width 4 height 4
checkbox input "true"
click at [236, 180] on link "Generar" at bounding box center [230, 180] width 37 height 12
click at [212, 37] on div "Productividad y Desarrollo Quinto Primaria Complementaria 'B'" at bounding box center [212, 35] width 149 height 14
click at [190, 34] on div "Productividad y Desarrollo" at bounding box center [170, 33] width 48 height 6
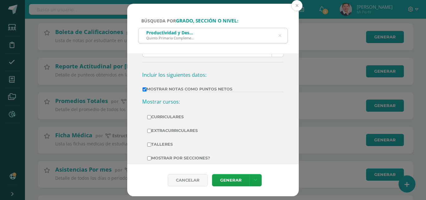
click at [297, 7] on button at bounding box center [296, 5] width 11 height 11
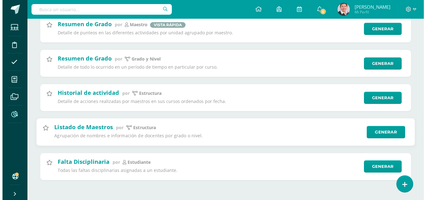
scroll to position [2154, 0]
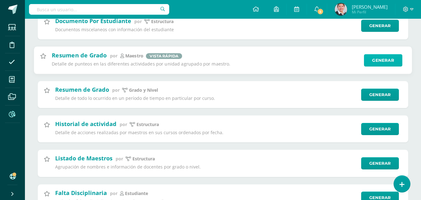
click at [397, 60] on link "Generar" at bounding box center [383, 60] width 38 height 12
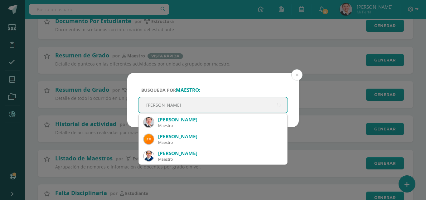
type input "[PERSON_NAME] He"
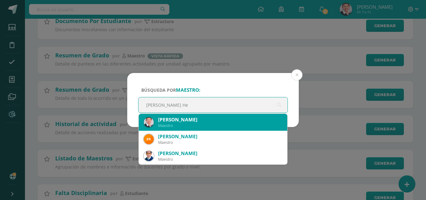
click at [204, 119] on div "[PERSON_NAME]" at bounding box center [220, 119] width 124 height 7
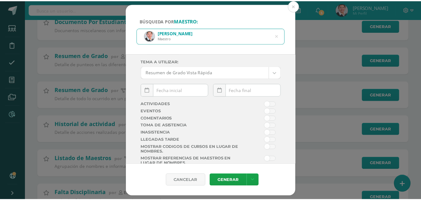
scroll to position [9, 0]
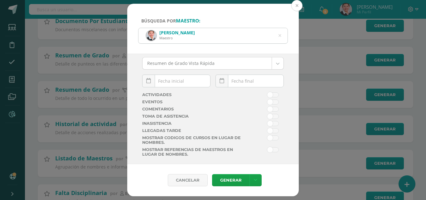
click at [293, 4] on button at bounding box center [296, 5] width 11 height 11
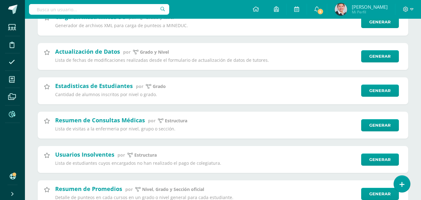
scroll to position [1717, 0]
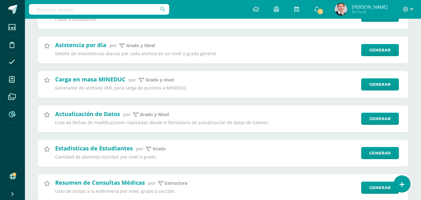
click at [80, 7] on input "text" at bounding box center [99, 9] width 140 height 11
type input "promedios finales por materia"
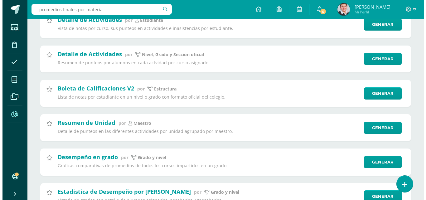
scroll to position [1405, 0]
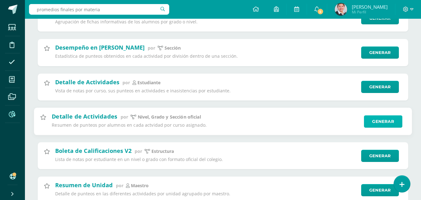
click at [388, 122] on link "Generar" at bounding box center [383, 121] width 38 height 12
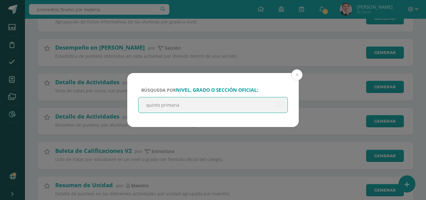
type input "quinto primaria b"
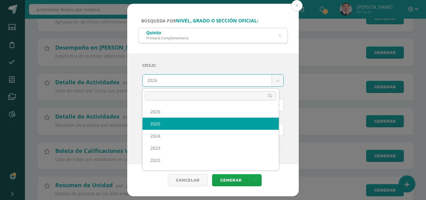
select select "7"
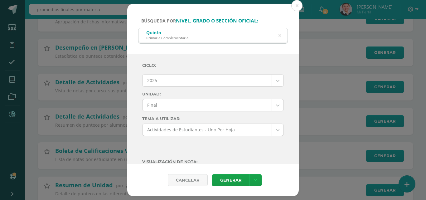
scroll to position [31, 0]
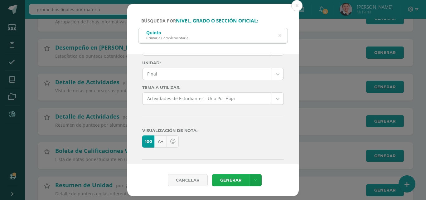
click at [243, 179] on link "Generar" at bounding box center [230, 180] width 37 height 12
